Goal: Information Seeking & Learning: Understand process/instructions

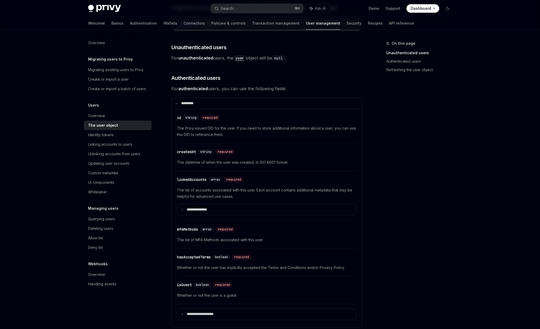
scroll to position [577, 0]
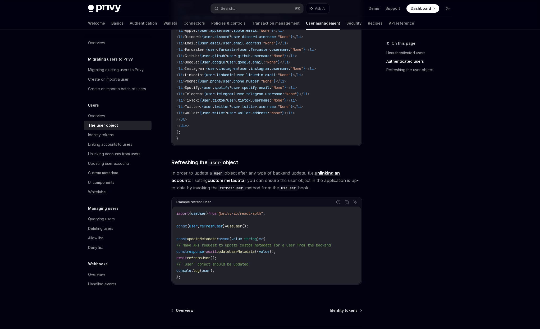
click at [242, 228] on span "useUser" at bounding box center [234, 226] width 15 height 5
copy span "useUser"
click at [284, 214] on code "import { useUser } from "@privy-io/react-auth" ; const { user , refreshUser } =…" at bounding box center [266, 245] width 181 height 70
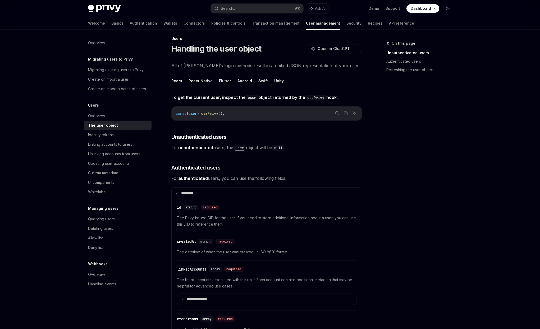
scroll to position [0, 0]
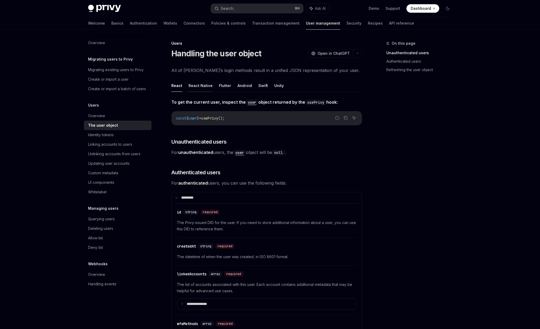
click at [209, 90] on button "React Native" at bounding box center [200, 85] width 24 height 12
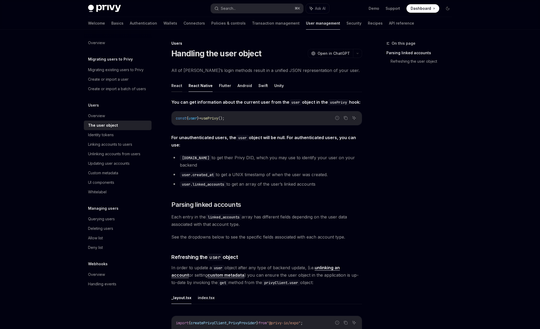
click at [178, 88] on button "React" at bounding box center [176, 85] width 11 height 12
type textarea "*"
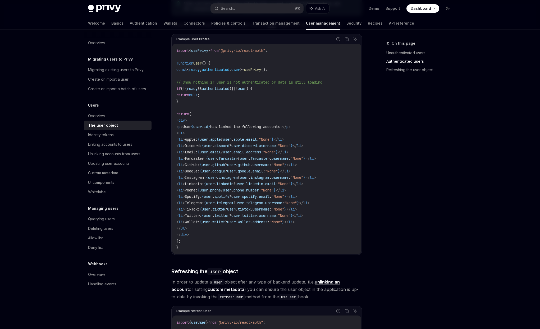
scroll to position [583, 0]
